Goal: Complete application form

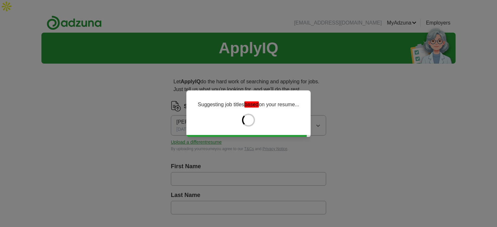
type input "*****"
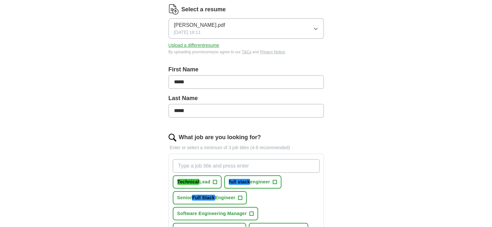
scroll to position [162, 0]
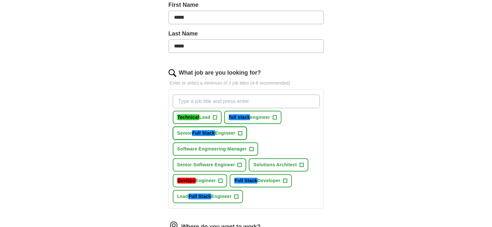
click at [192, 130] on span "Senior Full Stack Engineer" at bounding box center [206, 133] width 58 height 7
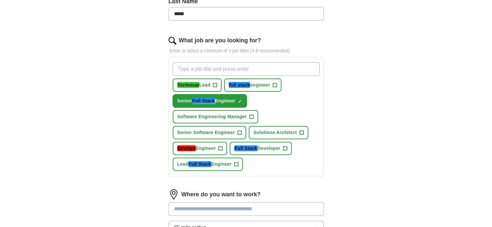
scroll to position [259, 0]
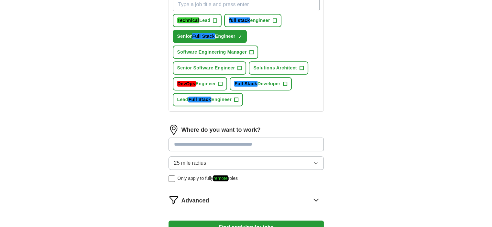
click at [185, 138] on input at bounding box center [246, 145] width 155 height 14
type input "**"
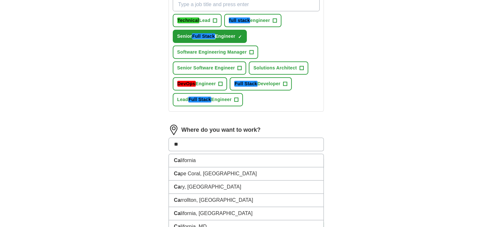
click at [170, 168] on li "Ca pe Coral, [GEOGRAPHIC_DATA]" at bounding box center [246, 174] width 155 height 13
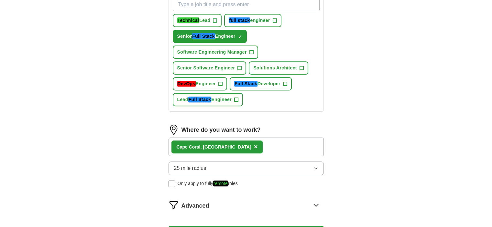
click at [211, 141] on div "Ca pe Coral, [GEOGRAPHIC_DATA] ×" at bounding box center [218, 147] width 92 height 13
click at [254, 142] on button "×" at bounding box center [256, 147] width 4 height 10
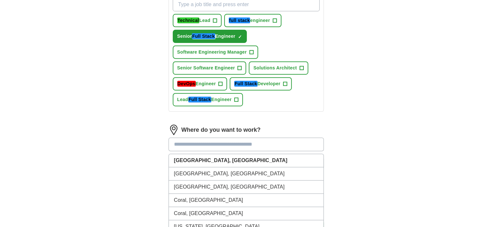
click at [206, 138] on input at bounding box center [246, 145] width 155 height 14
type input "**"
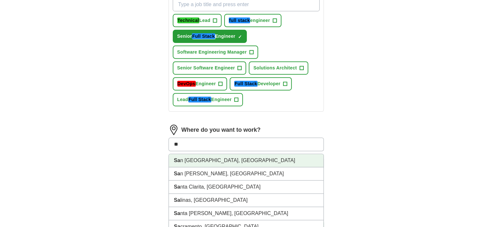
click at [201, 154] on li "Sa [GEOGRAPHIC_DATA], [GEOGRAPHIC_DATA]" at bounding box center [246, 160] width 155 height 13
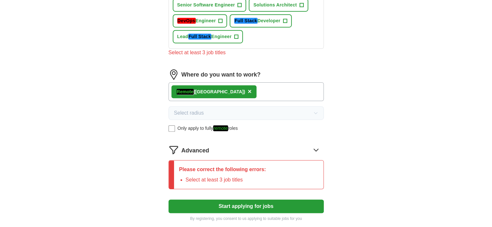
scroll to position [329, 0]
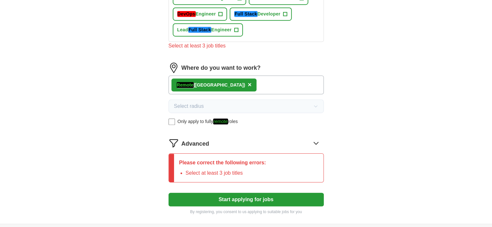
click at [207, 193] on button "Start applying for jobs" at bounding box center [246, 200] width 155 height 14
click at [213, 193] on button "Start applying for jobs" at bounding box center [246, 200] width 155 height 14
click at [222, 162] on div "Please correct the following errors: Select at least 3 job titles" at bounding box center [222, 168] width 97 height 28
click at [227, 170] on li "Select at least 3 job titles" at bounding box center [226, 174] width 81 height 8
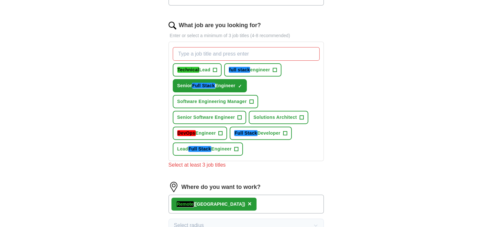
scroll to position [209, 0]
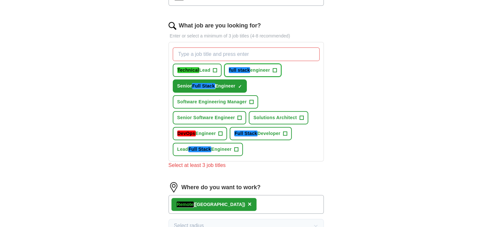
click at [240, 67] on em "full stack" at bounding box center [239, 70] width 21 height 6
click at [189, 67] on em "Technical" at bounding box center [188, 70] width 22 height 6
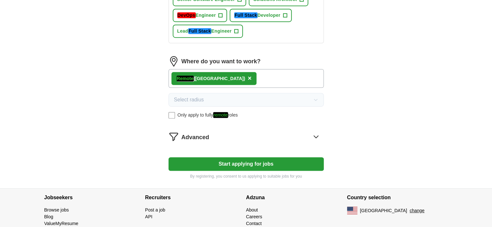
scroll to position [338, 0]
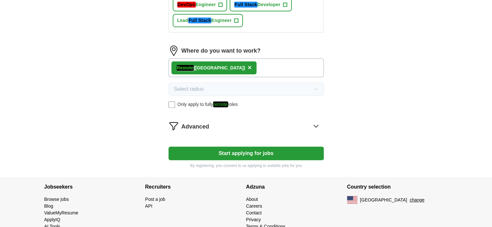
click at [228, 147] on button "Start applying for jobs" at bounding box center [246, 154] width 155 height 14
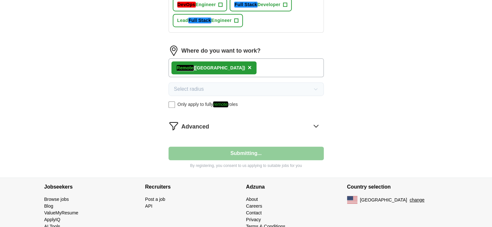
select select "**"
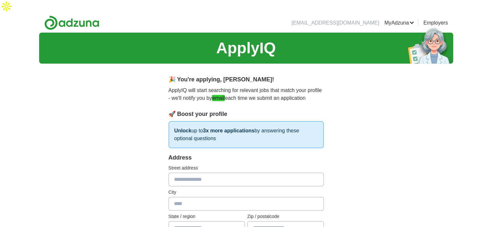
scroll to position [32, 0]
